Goal: Complete application form

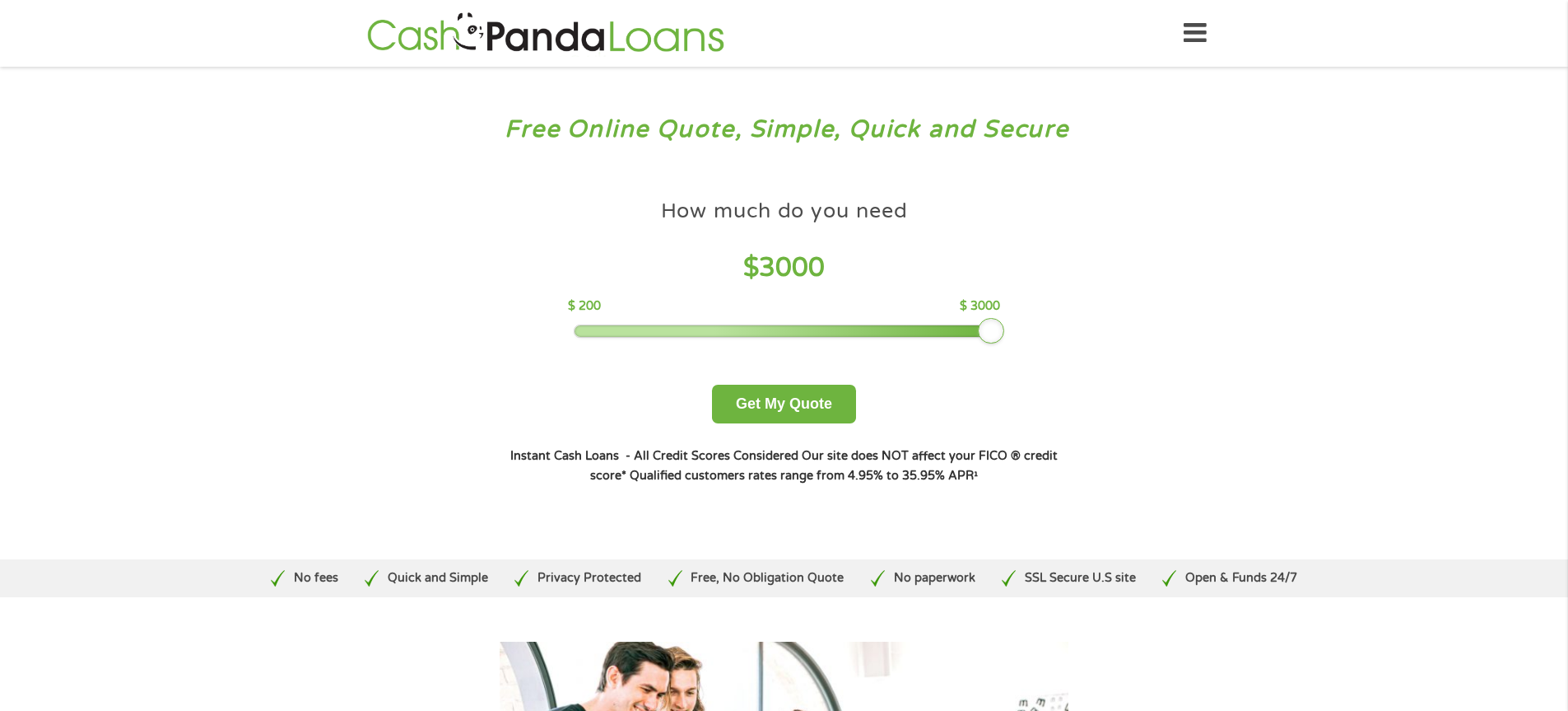
drag, startPoint x: 685, startPoint y: 324, endPoint x: 1042, endPoint y: 334, distance: 357.1
click at [1042, 334] on div "How much do you need $ 3000 $ 200 $ 3000 Get My Quote" at bounding box center [784, 307] width 576 height 233
click at [783, 404] on button "Get My Quote" at bounding box center [784, 404] width 144 height 39
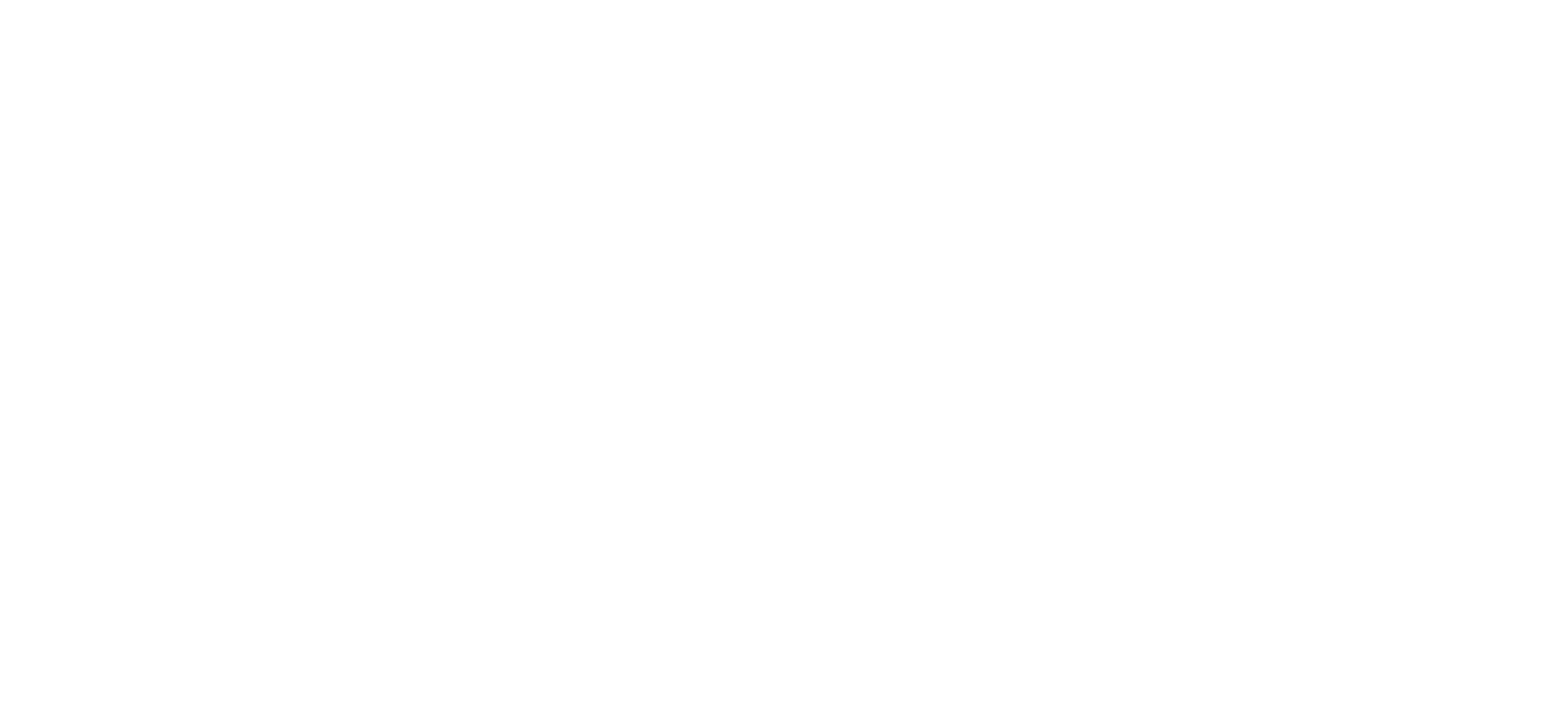
click at [0, 0] on html at bounding box center [0, 0] width 0 height 0
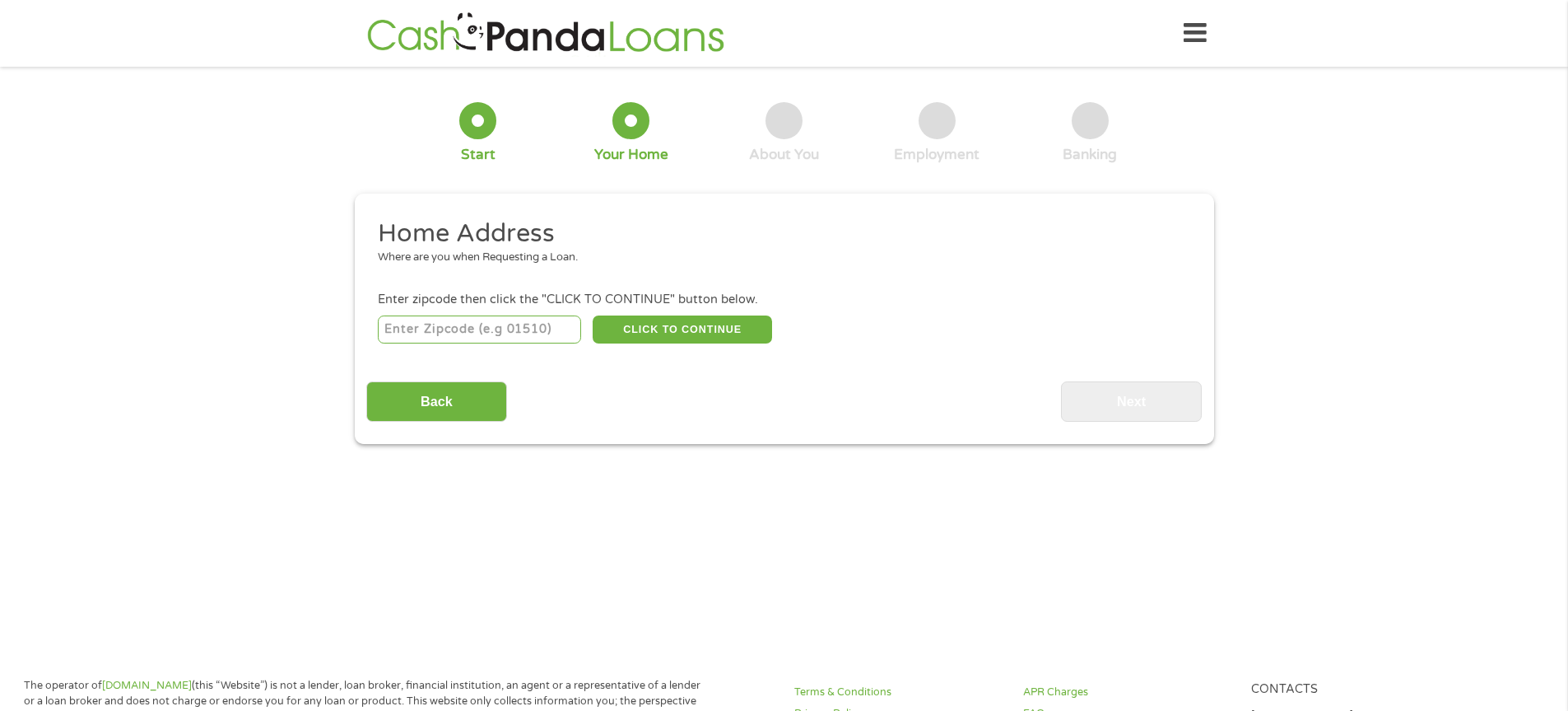
click at [437, 339] on input "number" at bounding box center [479, 330] width 203 height 28
type input "54015"
click at [664, 325] on button "CLICK TO CONTINUE" at bounding box center [682, 330] width 179 height 28
type input "54015"
type input "[PERSON_NAME]"
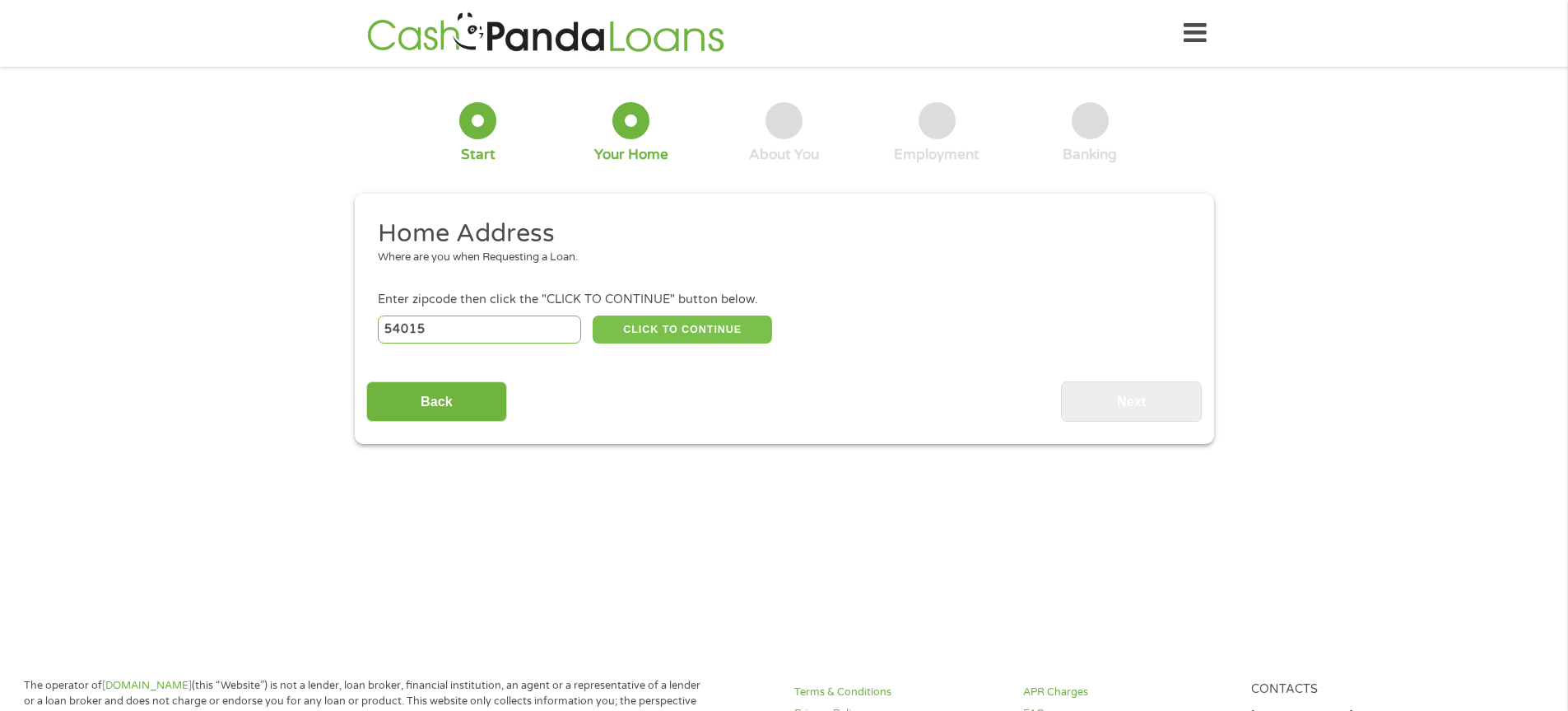
select select "[US_STATE]"
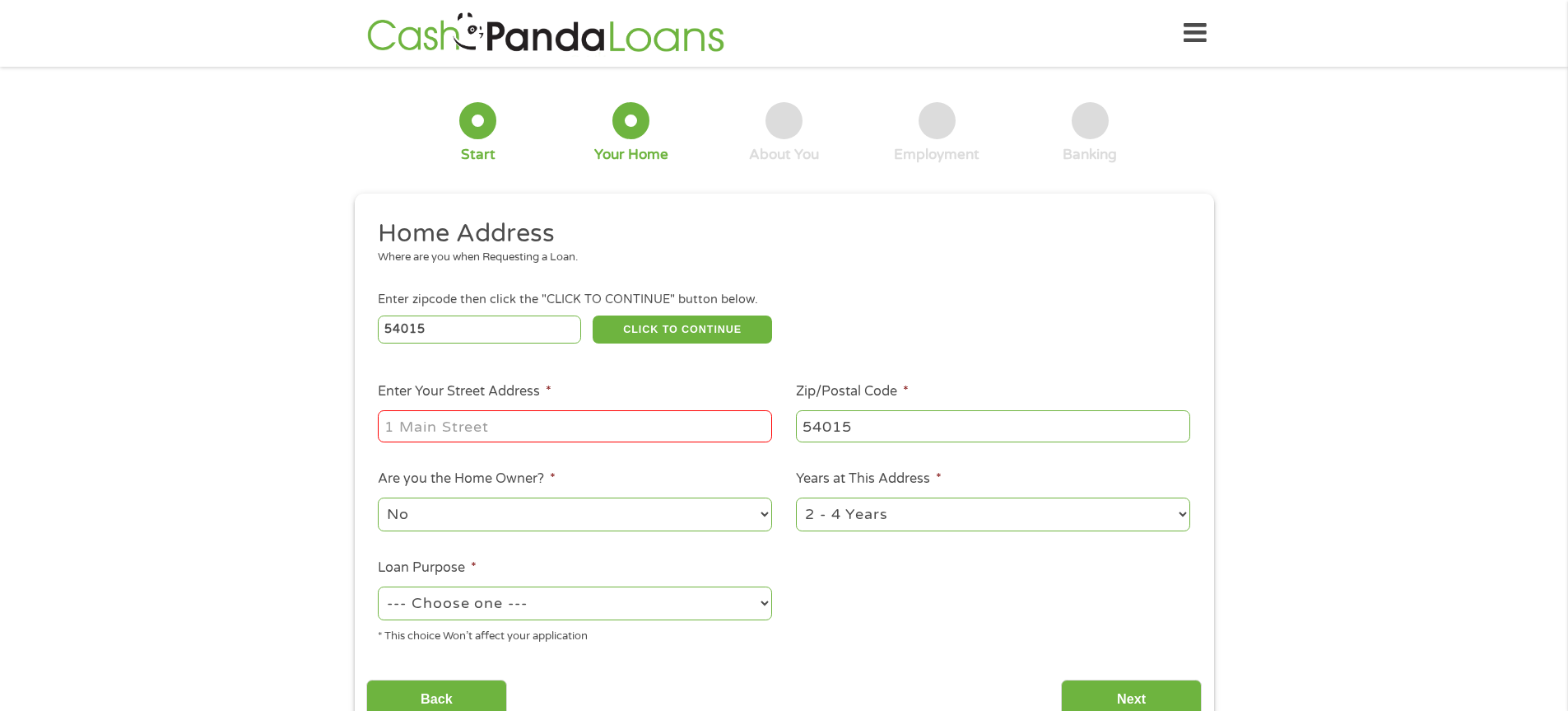
click at [453, 625] on div "* This choice Won’t affect your application" at bounding box center [574, 633] width 394 height 22
click at [452, 620] on select "--- Choose one --- Pay Bills Debt Consolidation Home Improvement Major Purchase…" at bounding box center [574, 603] width 394 height 34
select select "debtconsolidation"
click at [377, 586] on select "--- Choose one --- Pay Bills Debt Consolidation Home Improvement Major Purchase…" at bounding box center [574, 603] width 394 height 34
click at [458, 422] on input "Enter Your Street Address *" at bounding box center [574, 426] width 394 height 31
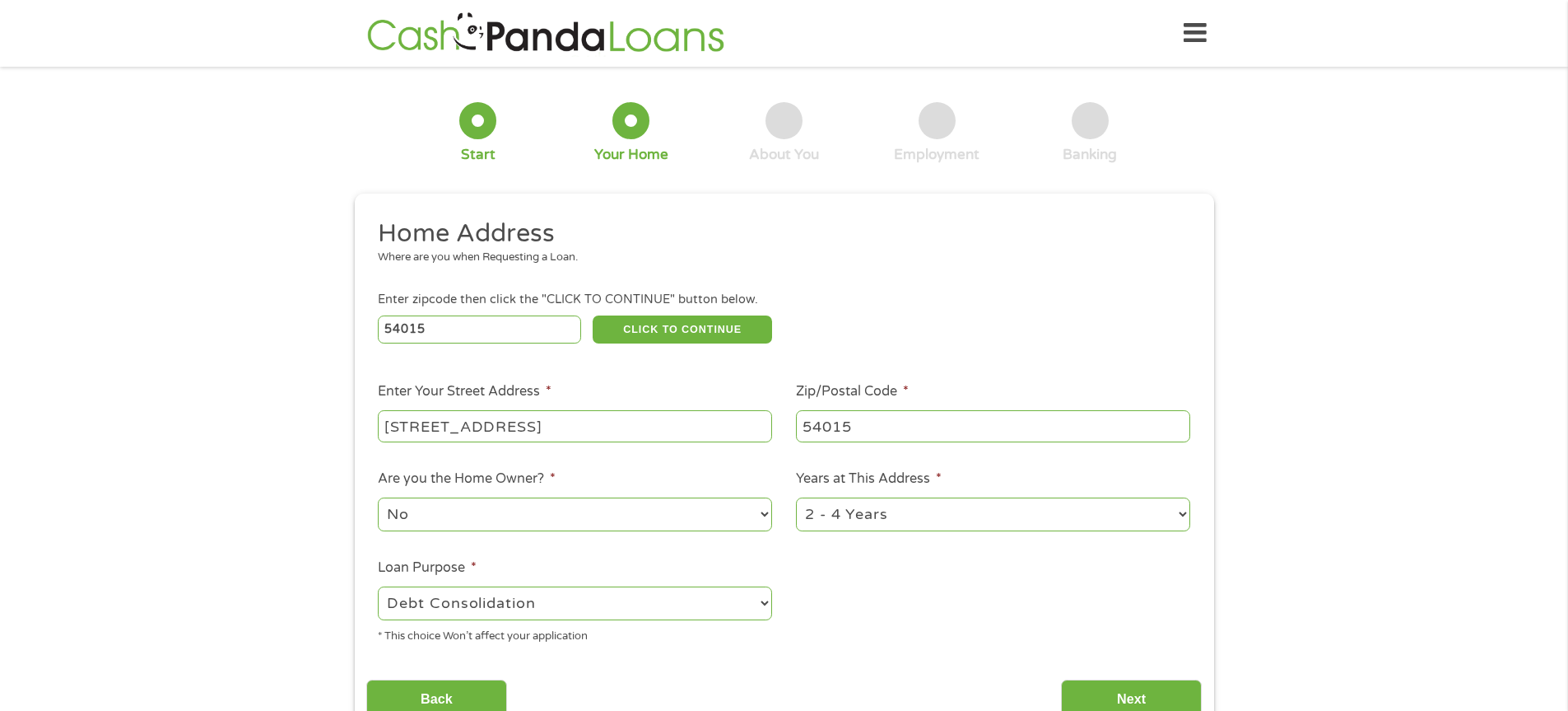
type input "[STREET_ADDRESS]"
select select "60months"
click at [1129, 693] on input "Next" at bounding box center [1131, 700] width 141 height 41
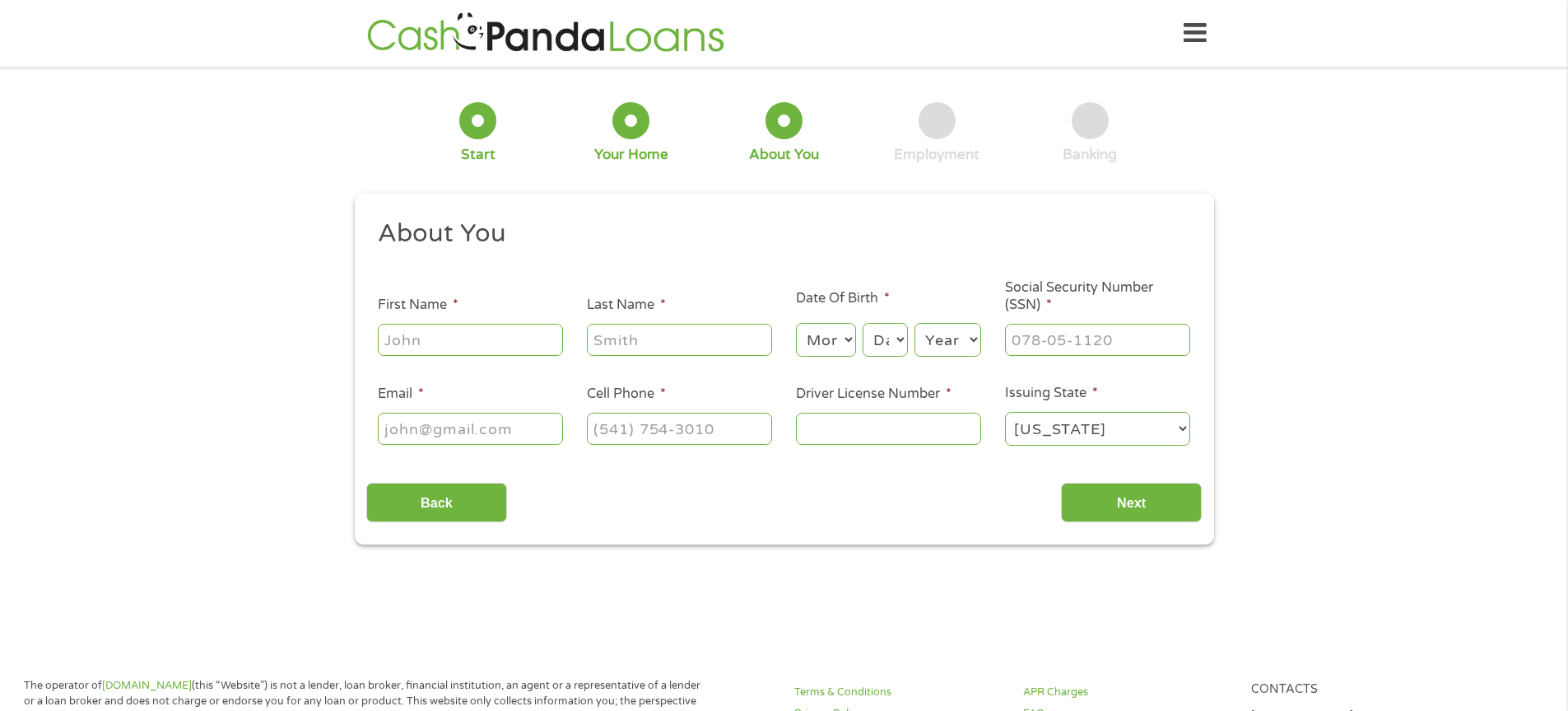
scroll to position [6, 6]
click at [416, 347] on input "First Name *" at bounding box center [470, 340] width 186 height 31
type input "[PERSON_NAME]"
select select "5"
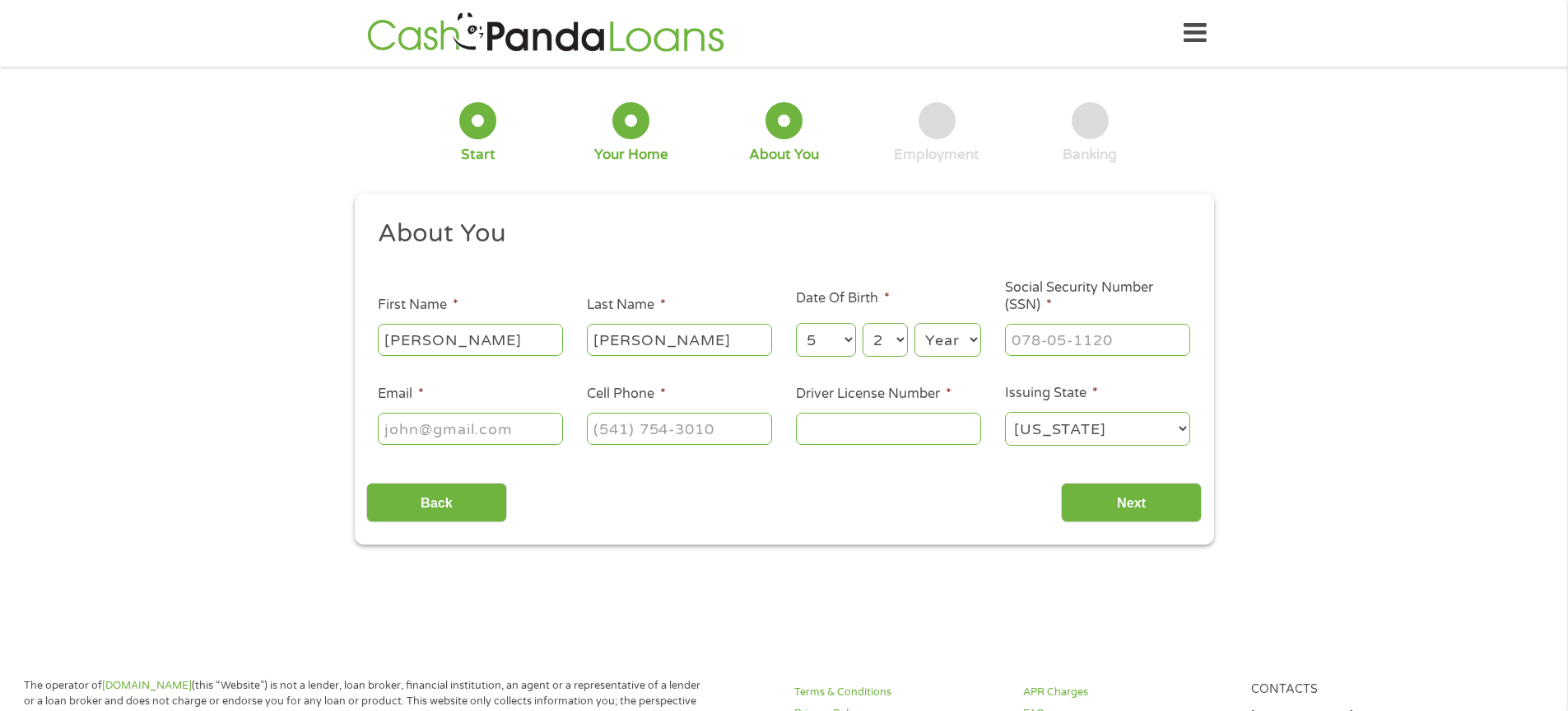
select select "24"
select select "1975"
type input "387-02-9895"
type input "[EMAIL_ADDRESS][DOMAIN_NAME]"
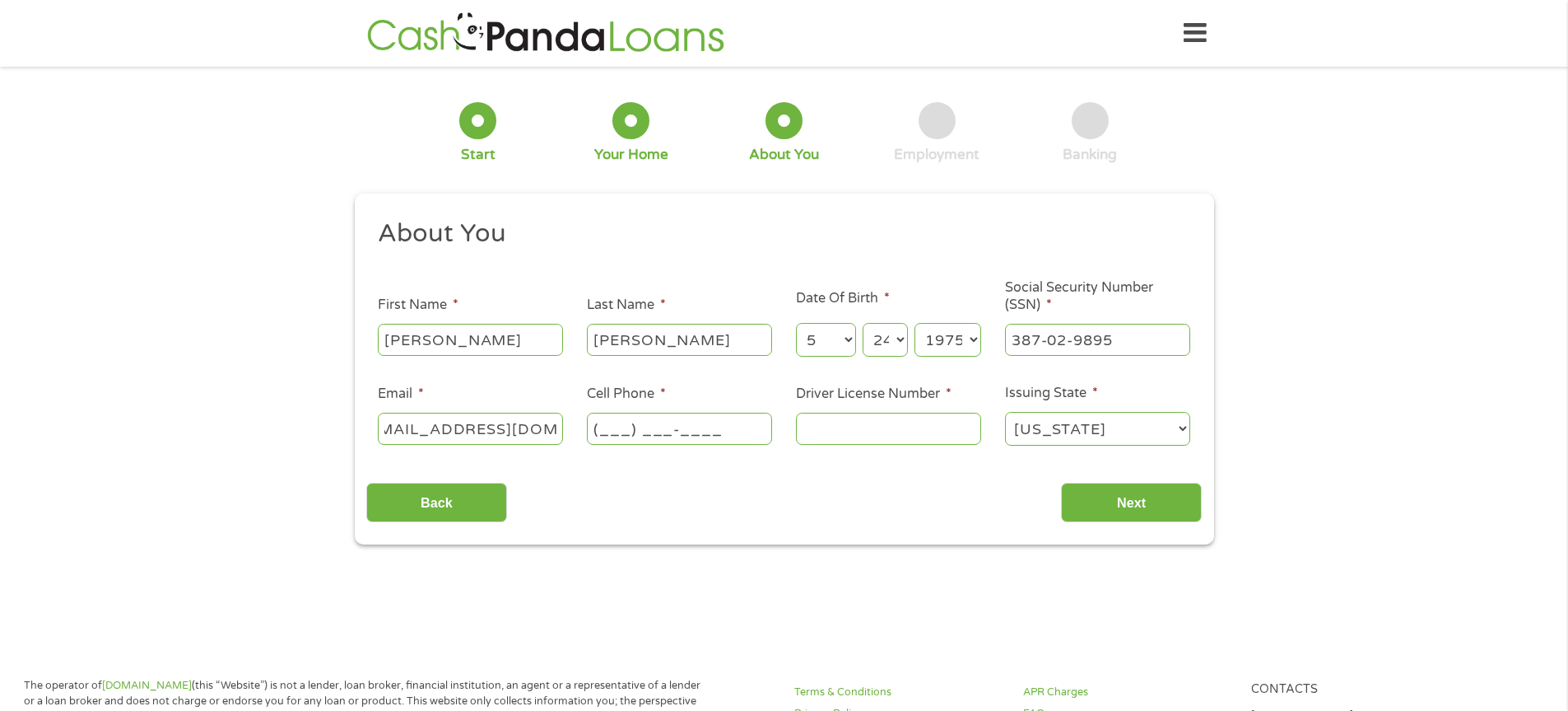
scroll to position [0, 0]
type input "[PHONE_NUMBER]"
type input "r200-5417-5684-07"
click at [1061, 483] on input "Next" at bounding box center [1131, 503] width 141 height 41
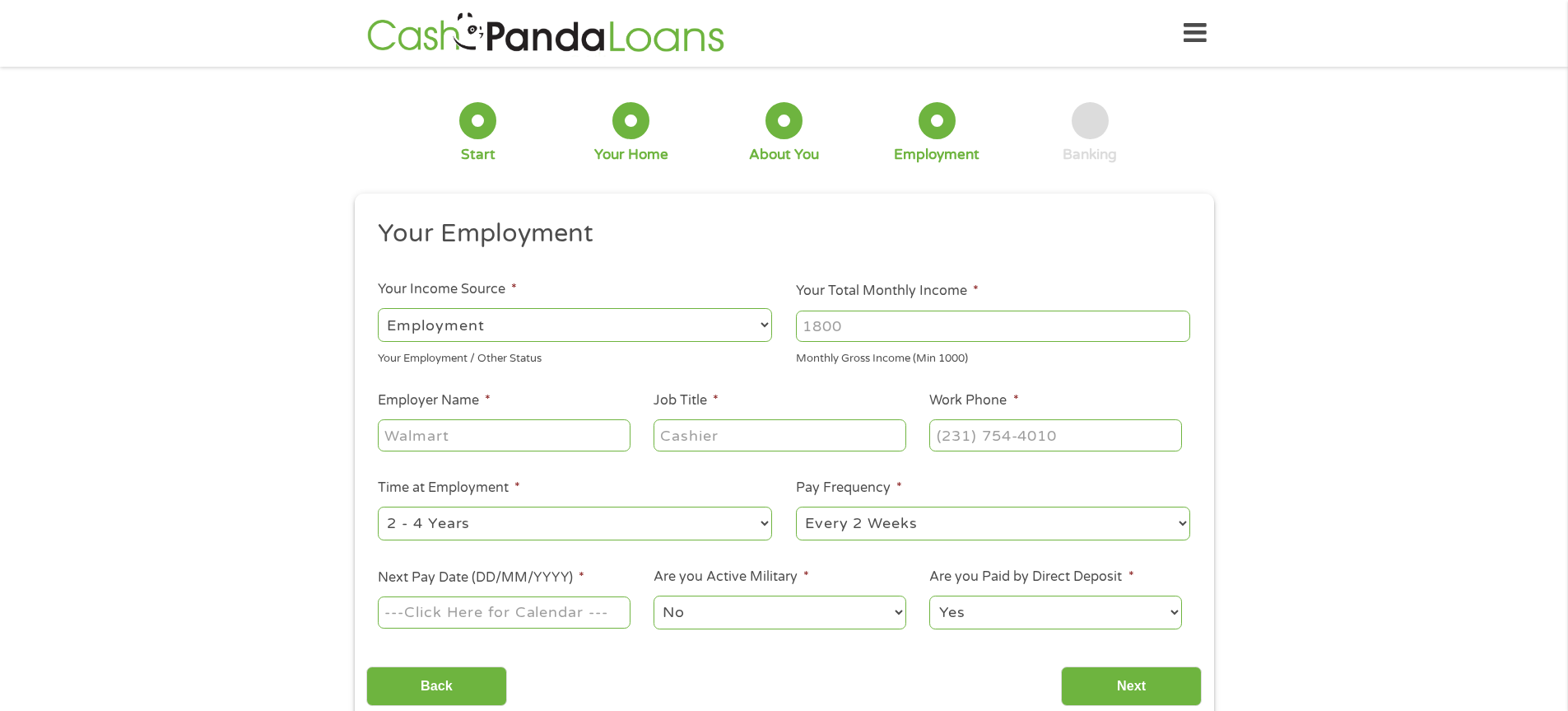
scroll to position [6, 6]
click at [676, 324] on select "--- Choose one --- Employment [DEMOGRAPHIC_DATA] Benefits" at bounding box center [574, 325] width 394 height 34
select select "selfEmployed"
click at [377, 308] on select "--- Choose one --- Employment [DEMOGRAPHIC_DATA] Benefits" at bounding box center [574, 325] width 394 height 34
click at [889, 317] on input "Your Total Monthly Income *" at bounding box center [993, 326] width 394 height 31
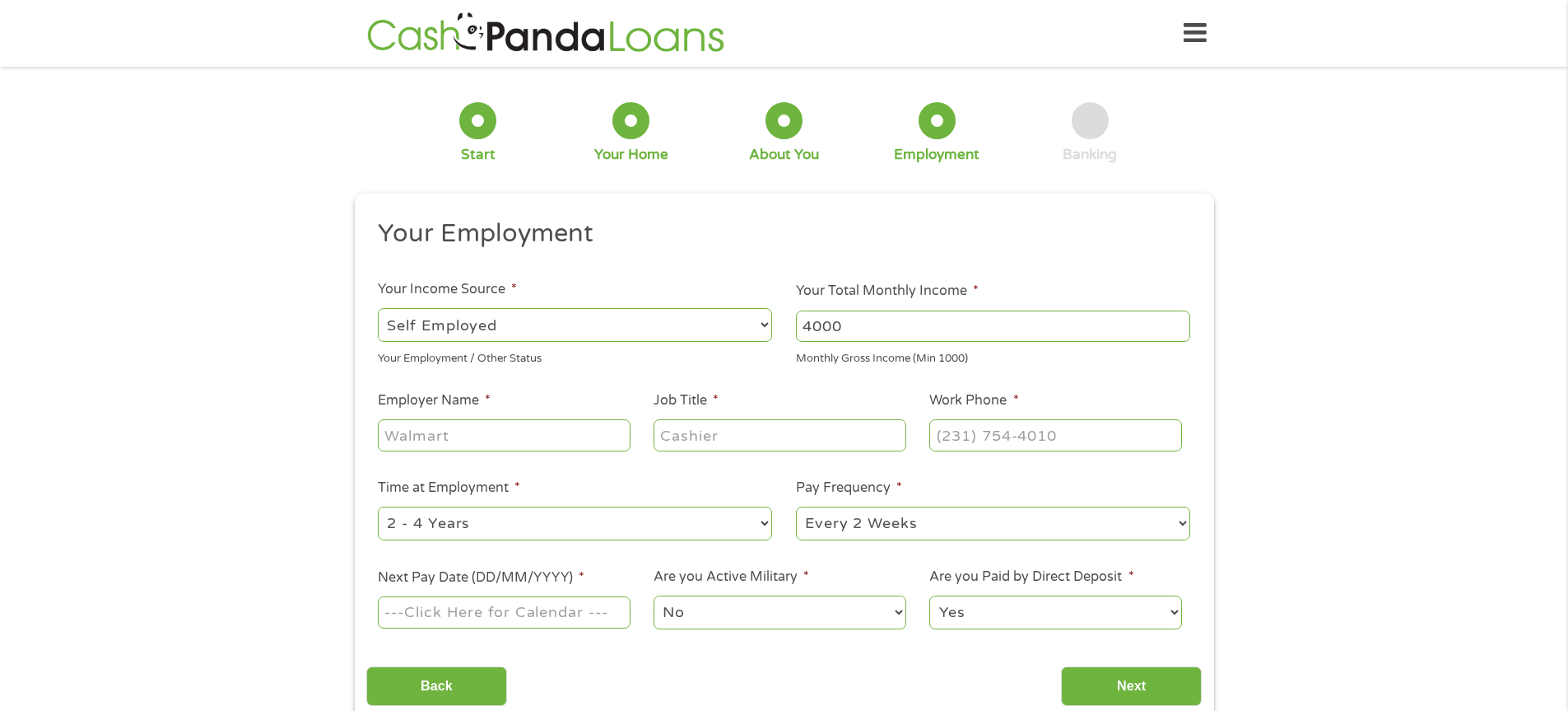
type input "4000"
drag, startPoint x: 436, startPoint y: 431, endPoint x: 443, endPoint y: 437, distance: 9.2
click at [443, 437] on input "Employer Name *" at bounding box center [503, 435] width 252 height 31
type input "b"
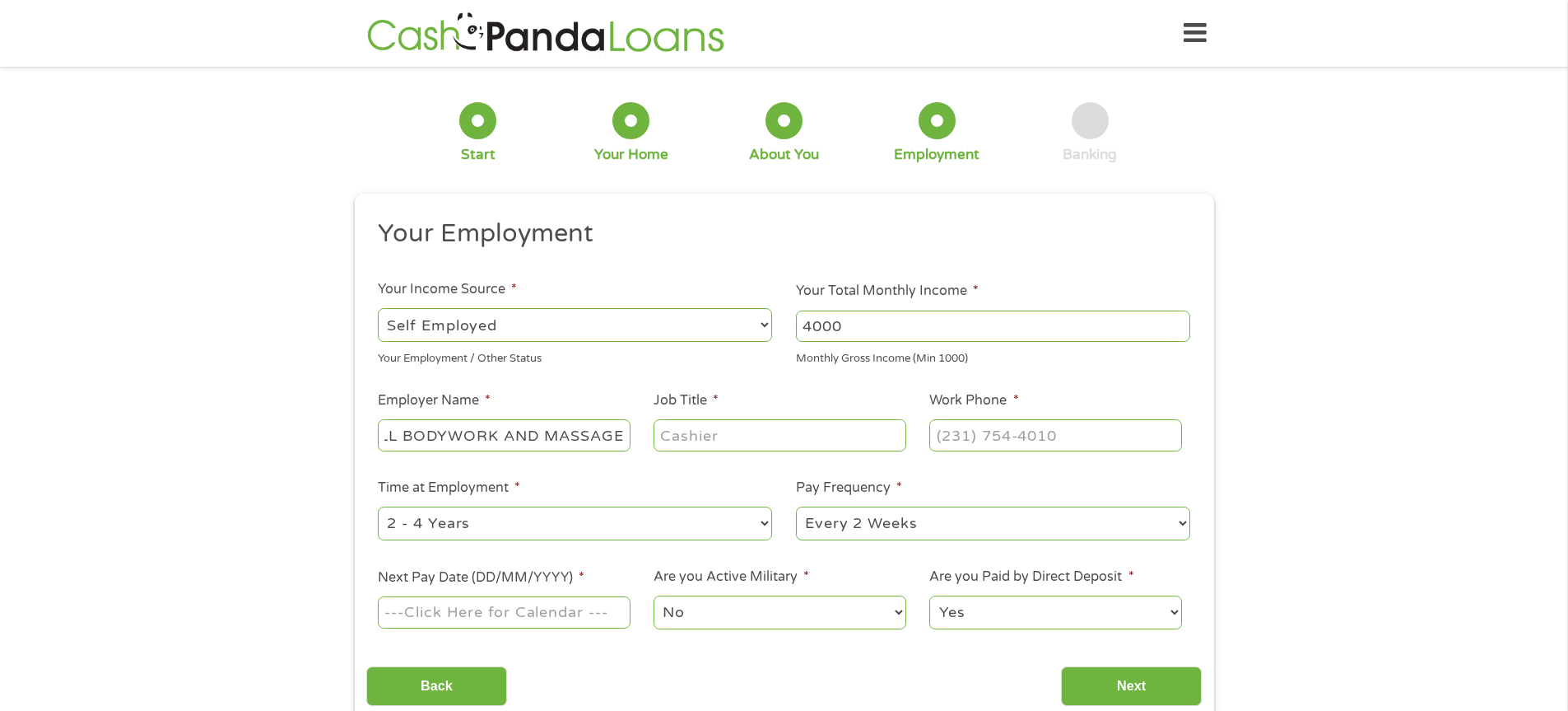
type input "BEWELL BODYWORK AND MASSAGE"
type input "OWNER"
type input "[PHONE_NUMBER]"
click at [462, 529] on select "--- Choose one --- 1 Year or less 1 - 2 Years 2 - 4 Years Over 4 Years" at bounding box center [574, 524] width 394 height 34
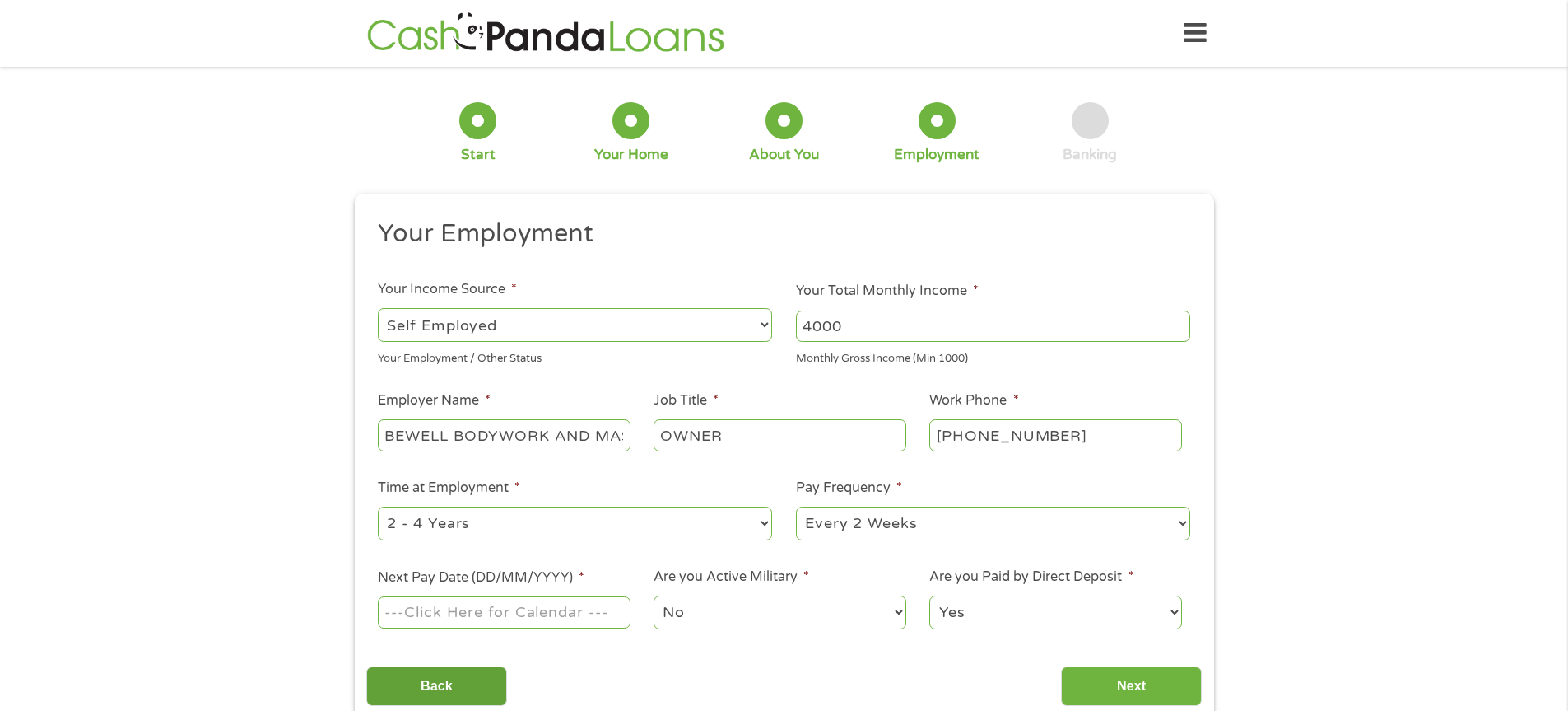
click at [481, 667] on input "Back" at bounding box center [437, 687] width 141 height 41
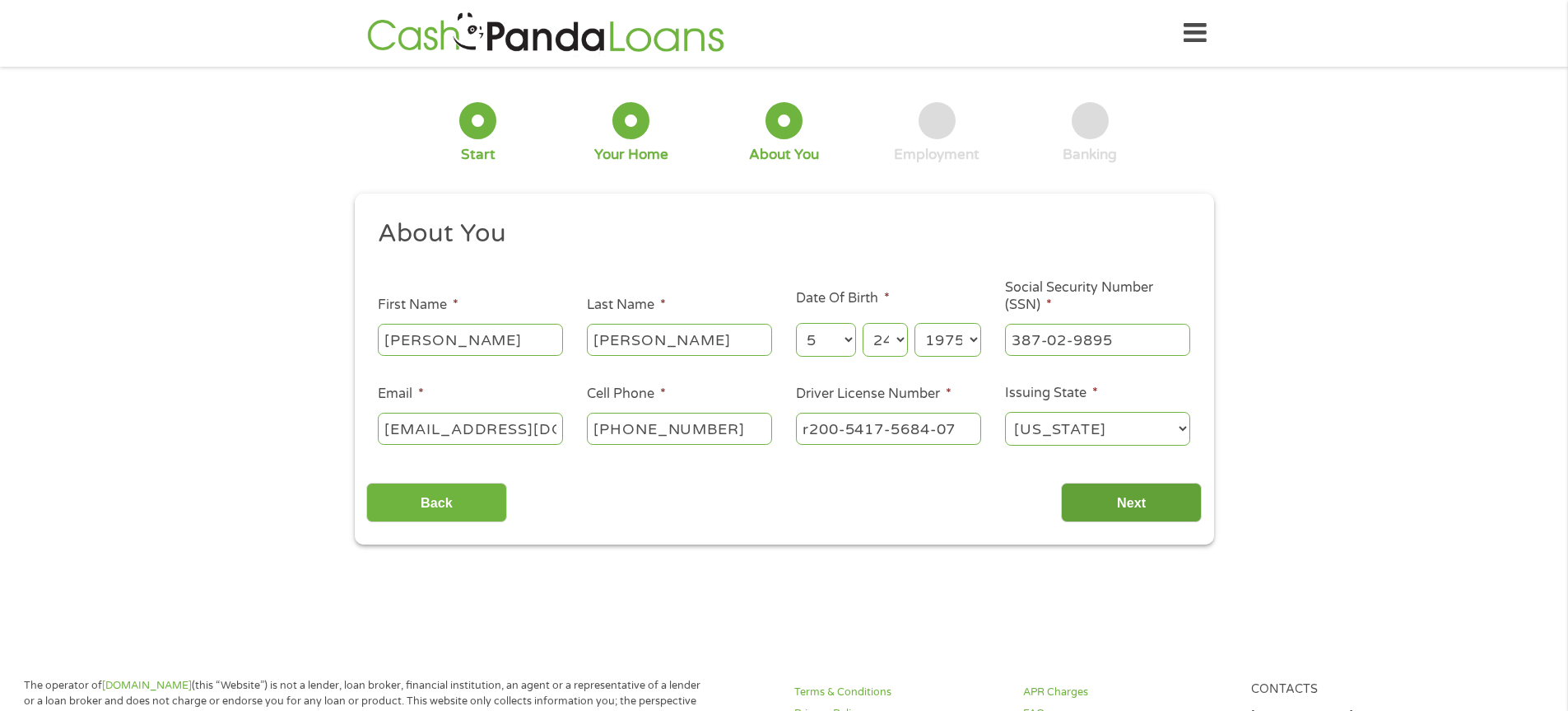
click at [1117, 512] on input "Next" at bounding box center [1131, 503] width 141 height 41
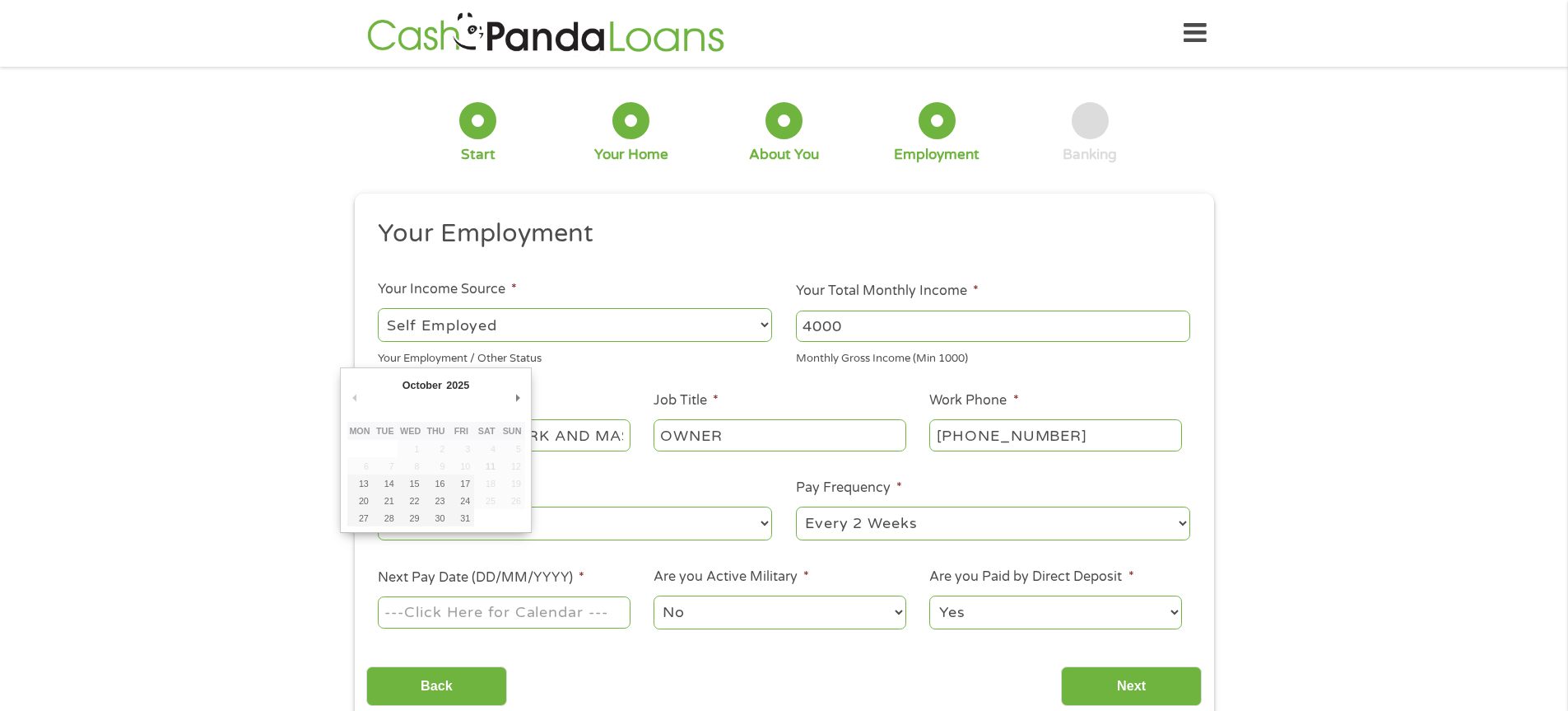
click at [582, 616] on input "Next Pay Date (DD/MM/YYYY) *" at bounding box center [503, 612] width 252 height 31
